Goal: Obtain resource: Obtain resource

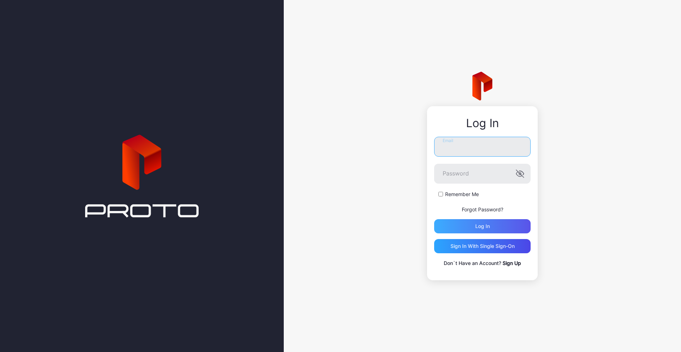
type input "**********"
click at [498, 225] on div "Log in" at bounding box center [482, 226] width 97 height 14
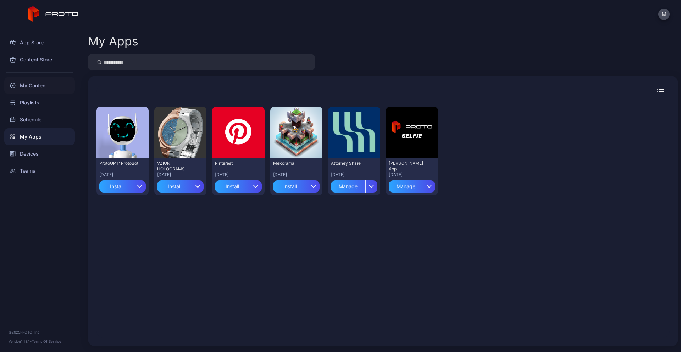
click at [29, 83] on div "My Content" at bounding box center [39, 85] width 71 height 17
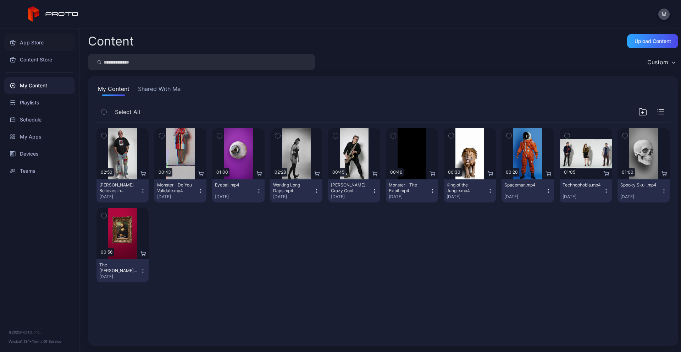
click at [34, 44] on div "App Store" at bounding box center [39, 42] width 71 height 17
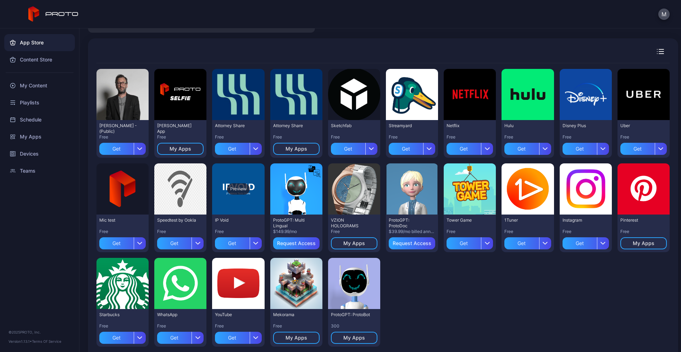
scroll to position [50, 0]
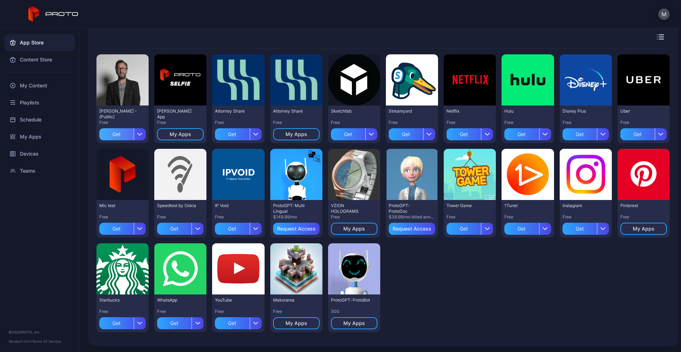
click at [111, 134] on div "Get" at bounding box center [116, 134] width 34 height 12
click at [126, 89] on div "Preview" at bounding box center [123, 79] width 52 height 51
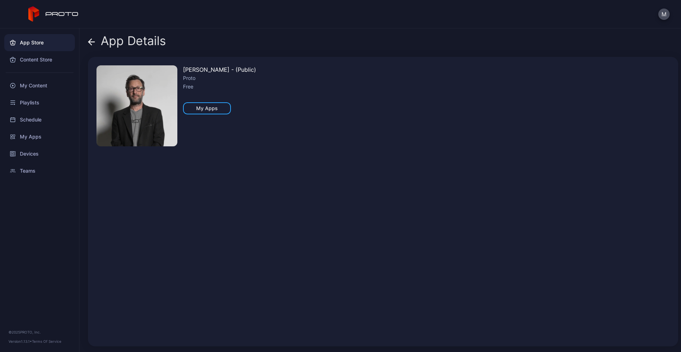
click at [126, 89] on img at bounding box center [137, 105] width 81 height 81
click at [92, 40] on icon at bounding box center [91, 41] width 7 height 7
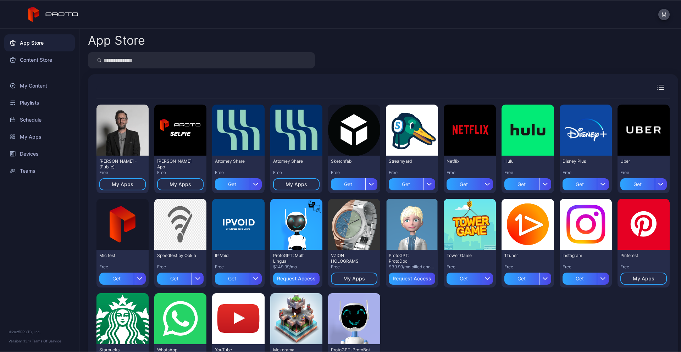
scroll to position [50, 0]
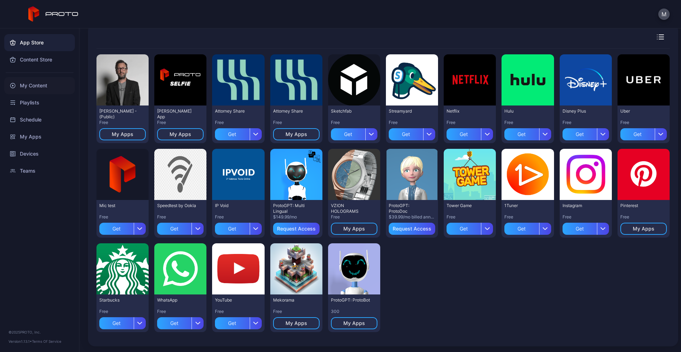
click at [31, 85] on div "My Content" at bounding box center [39, 85] width 71 height 17
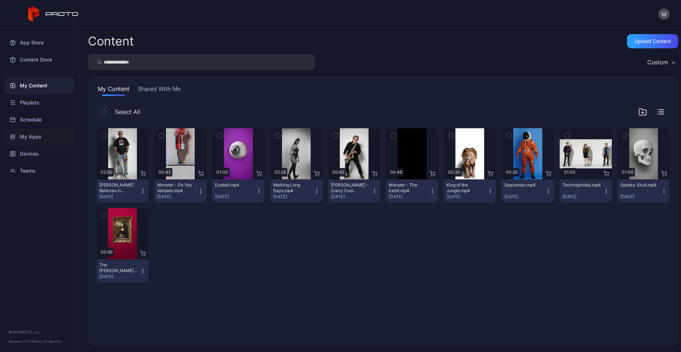
click at [34, 134] on div "My Apps" at bounding box center [39, 136] width 71 height 17
